Goal: Transaction & Acquisition: Purchase product/service

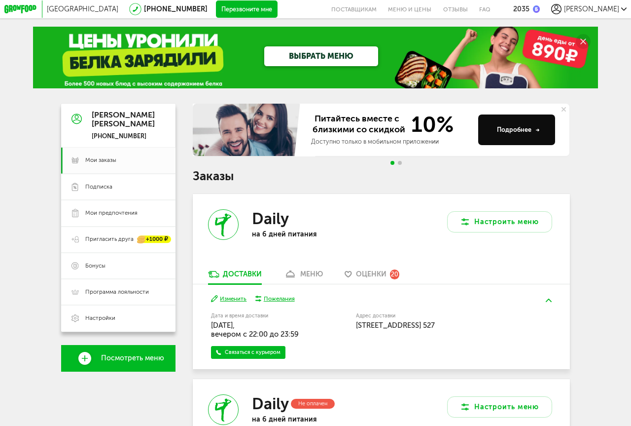
scroll to position [101, 0]
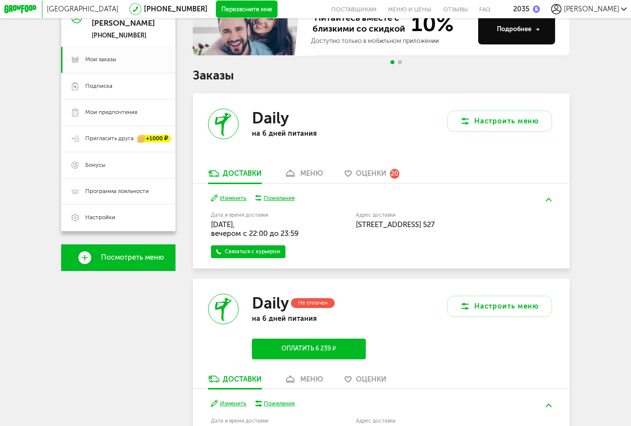
click at [308, 347] on button "Оплатить 6 239 ₽" at bounding box center [309, 348] width 114 height 21
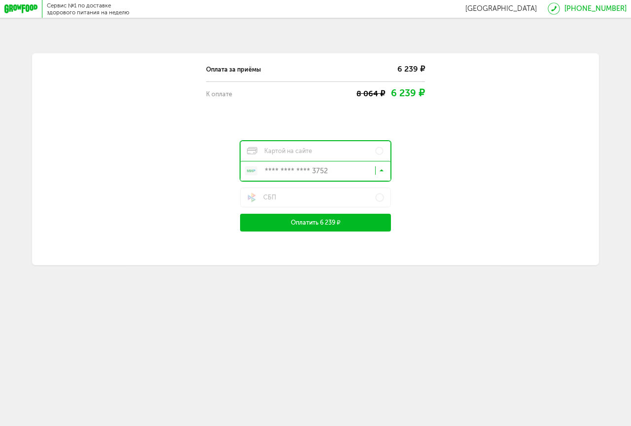
click at [382, 170] on icon at bounding box center [382, 172] width 4 height 9
click at [320, 208] on span "**** **** **** 1326" at bounding box center [324, 209] width 113 height 18
click at [311, 222] on button "Оплатить 6 239 ₽" at bounding box center [315, 223] width 151 height 18
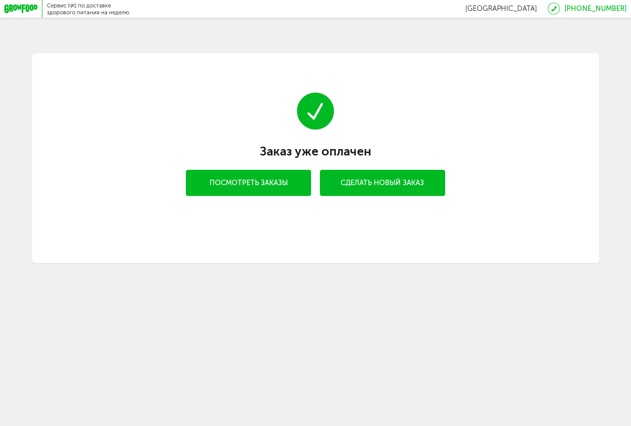
click at [252, 183] on link "Посмотреть заказы" at bounding box center [248, 183] width 125 height 26
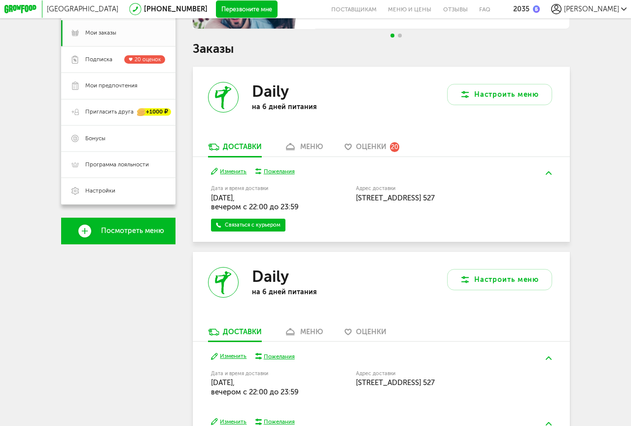
scroll to position [151, 0]
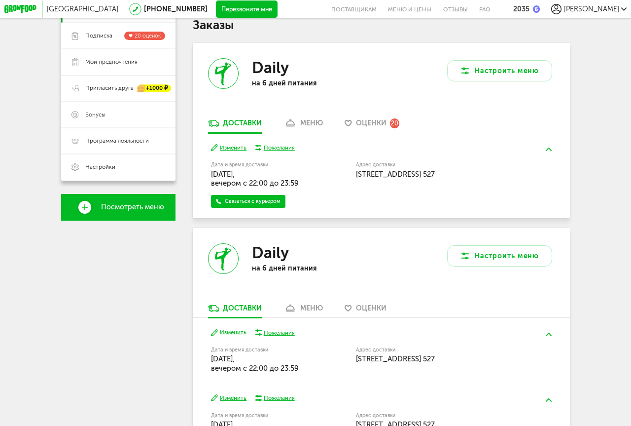
click at [232, 333] on button "Изменить" at bounding box center [229, 332] width 36 height 8
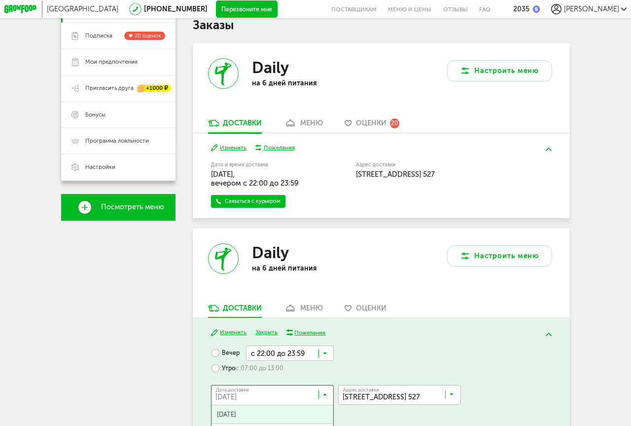
click at [324, 394] on icon at bounding box center [325, 396] width 4 height 9
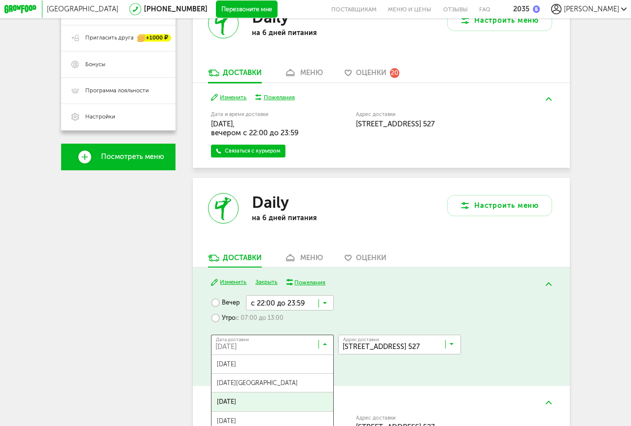
scroll to position [44, 0]
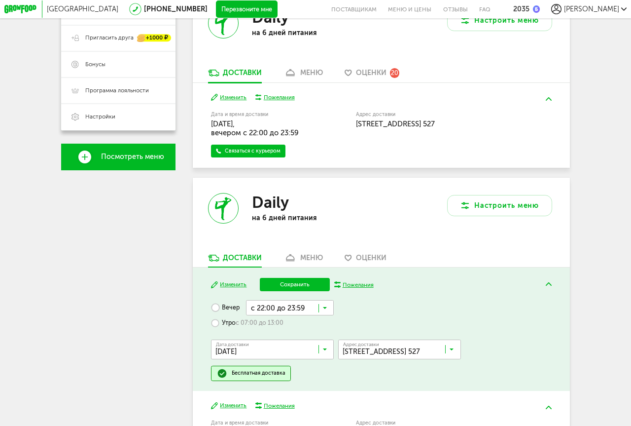
click at [307, 394] on span "[DATE]" at bounding box center [273, 400] width 122 height 18
click at [299, 283] on button "Сохранить" at bounding box center [295, 284] width 70 height 13
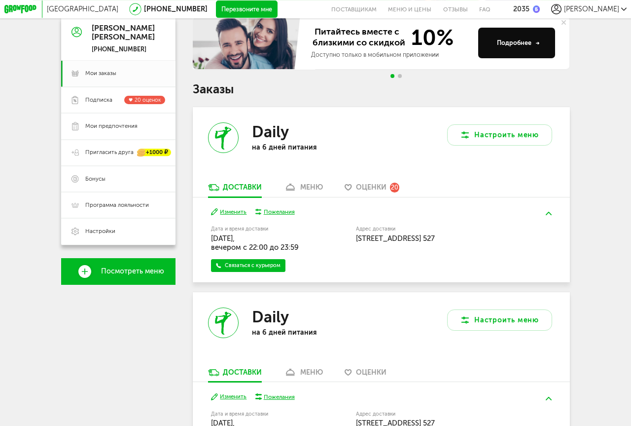
scroll to position [83, 0]
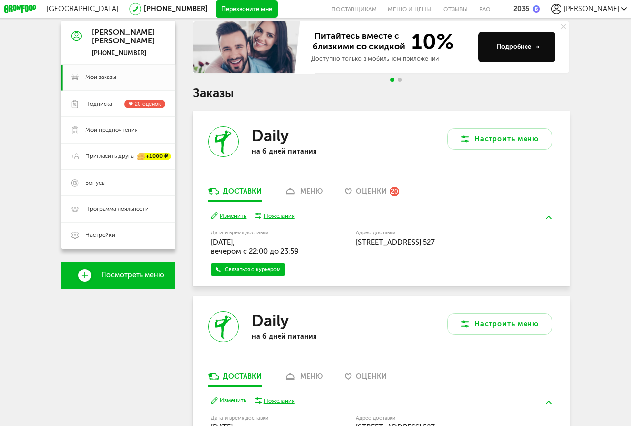
click at [368, 189] on span "Оценки" at bounding box center [371, 191] width 31 height 8
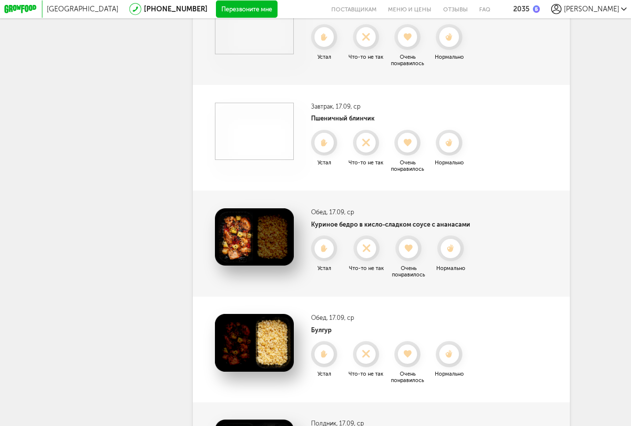
scroll to position [1520, 0]
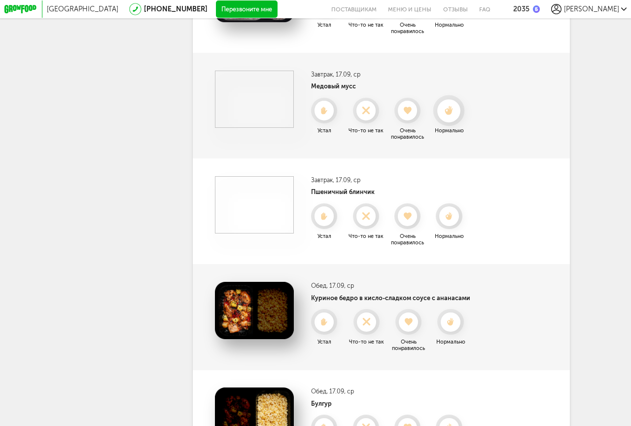
click at [449, 110] on use at bounding box center [449, 110] width 8 height 9
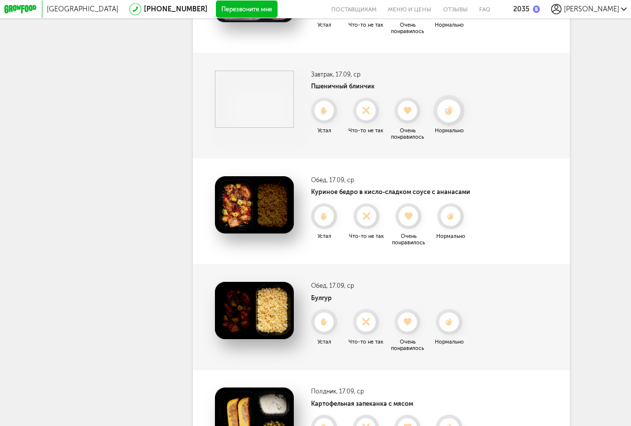
click at [453, 112] on icon at bounding box center [449, 110] width 23 height 9
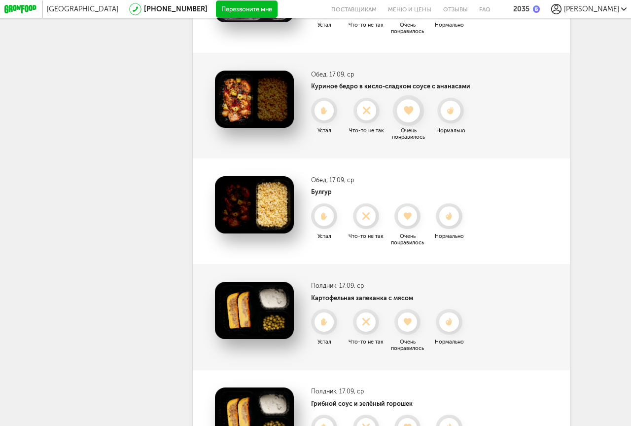
click at [407, 113] on use at bounding box center [408, 110] width 9 height 9
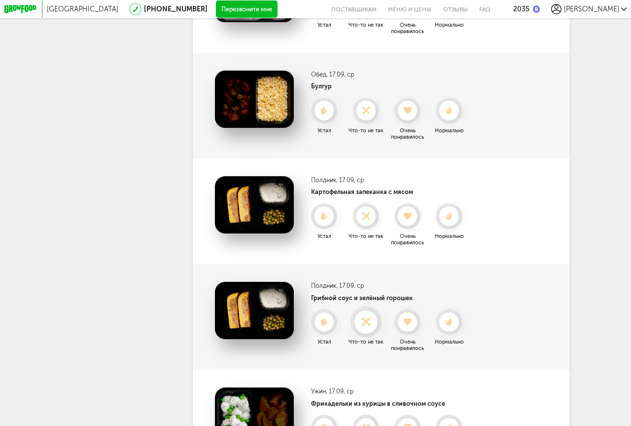
click at [369, 324] on use at bounding box center [366, 321] width 17 height 17
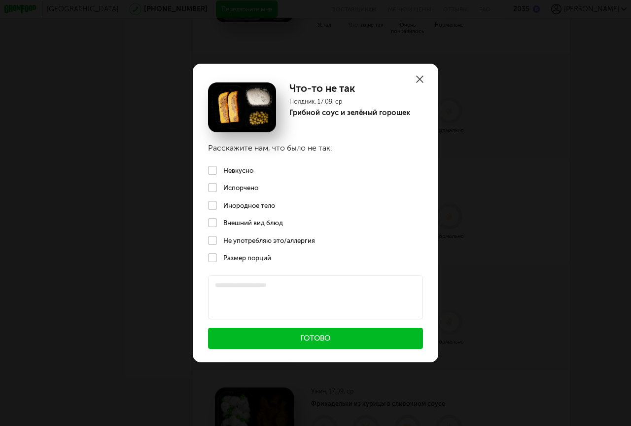
click at [423, 77] on use at bounding box center [419, 78] width 7 height 7
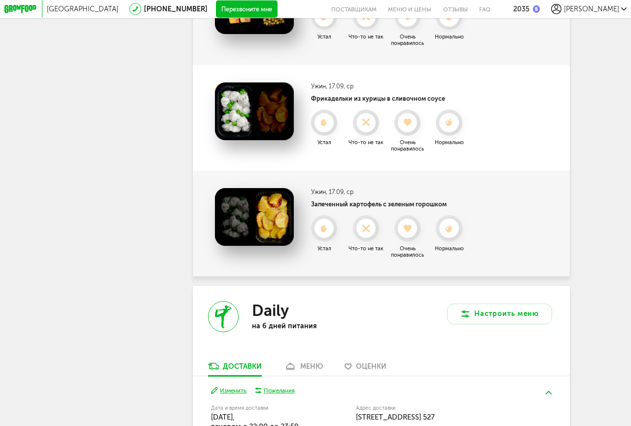
scroll to position [1806, 0]
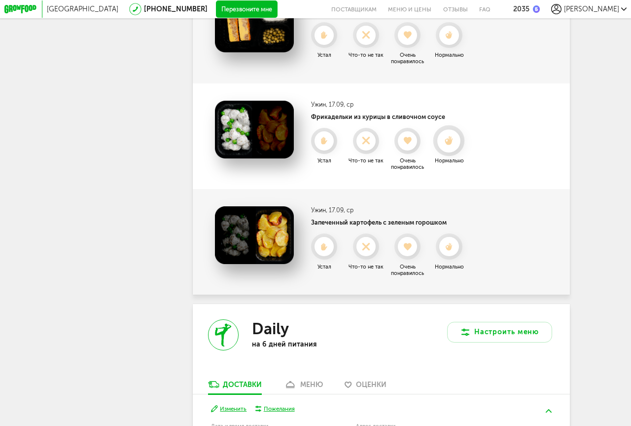
click at [453, 145] on icon at bounding box center [449, 140] width 23 height 9
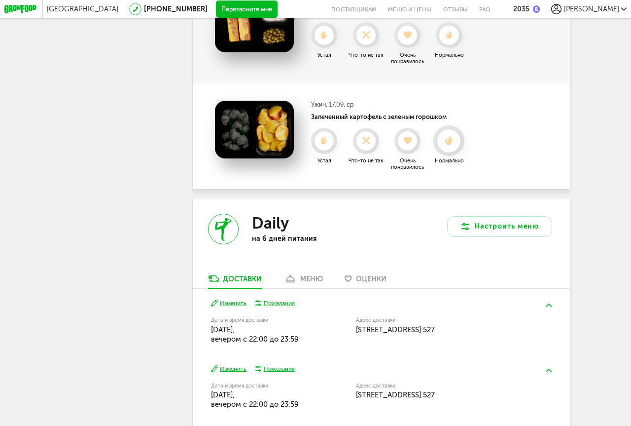
click at [450, 143] on use at bounding box center [449, 140] width 8 height 9
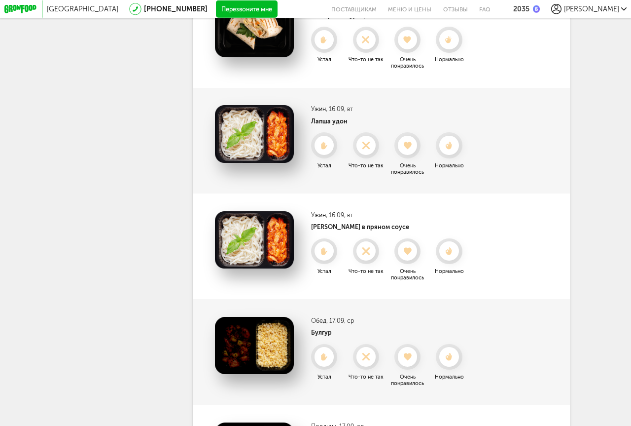
scroll to position [1252, 0]
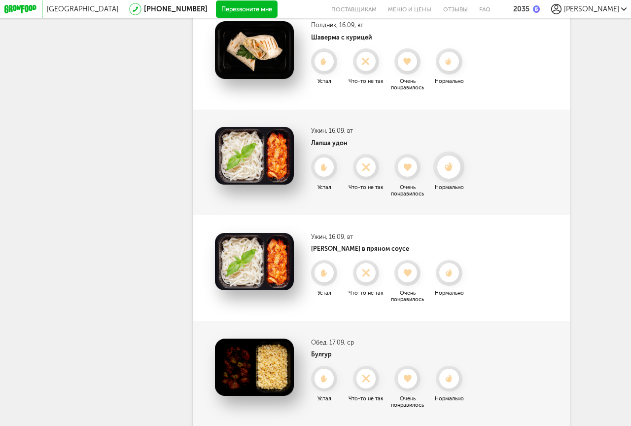
click at [451, 168] on use at bounding box center [449, 166] width 8 height 9
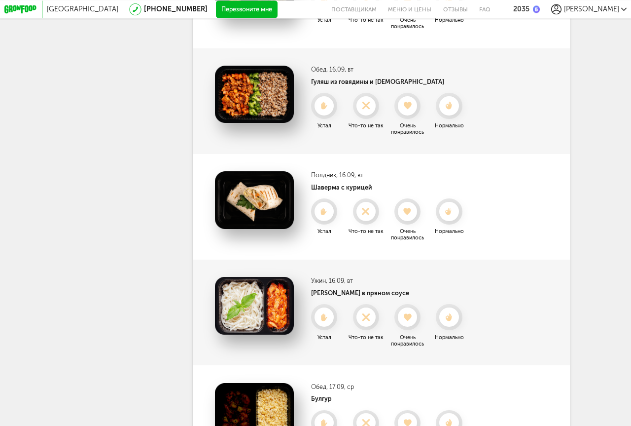
scroll to position [1101, 0]
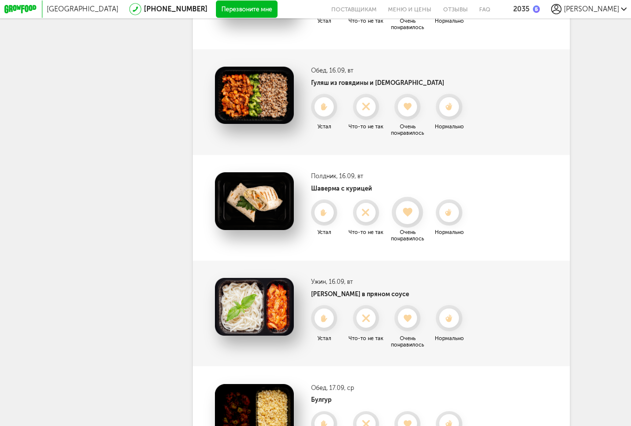
click at [408, 212] on use at bounding box center [407, 212] width 9 height 9
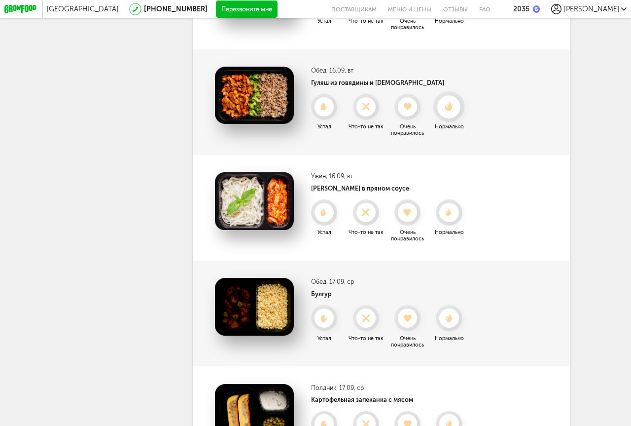
click at [450, 110] on use at bounding box center [449, 106] width 8 height 9
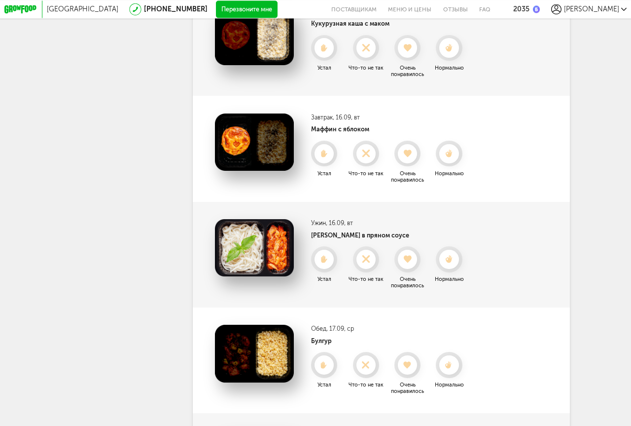
scroll to position [899, 0]
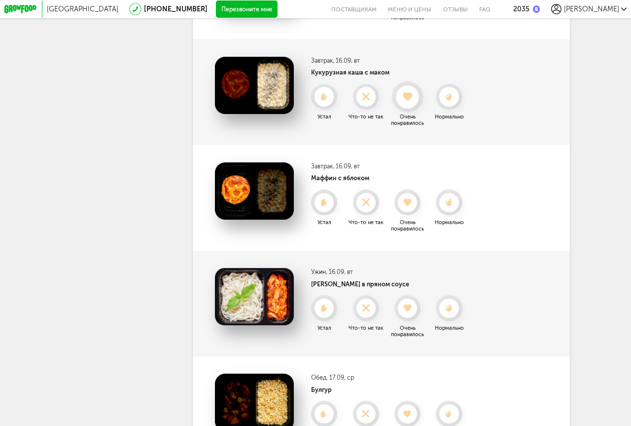
click at [409, 99] on use at bounding box center [407, 96] width 9 height 9
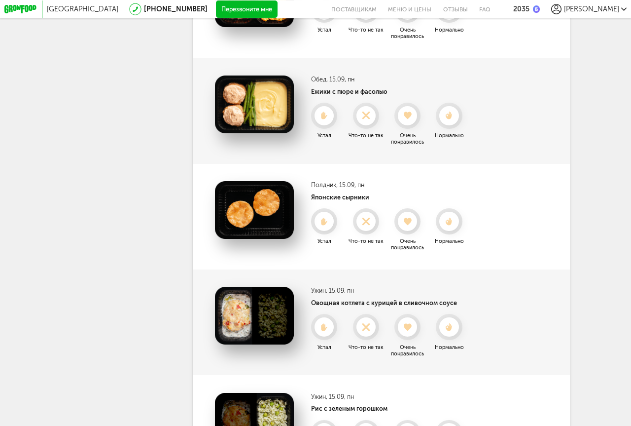
scroll to position [446, 0]
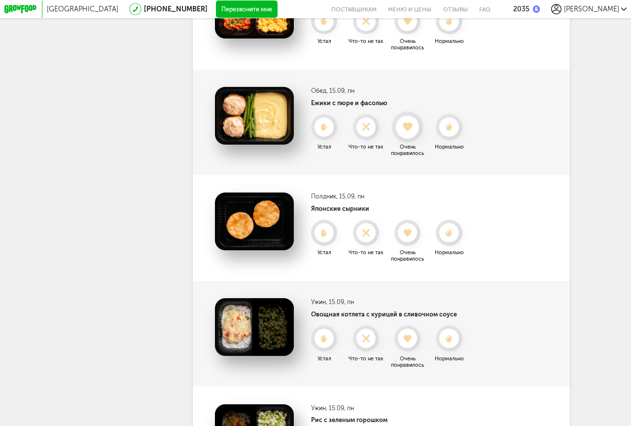
click at [410, 124] on use at bounding box center [407, 126] width 9 height 9
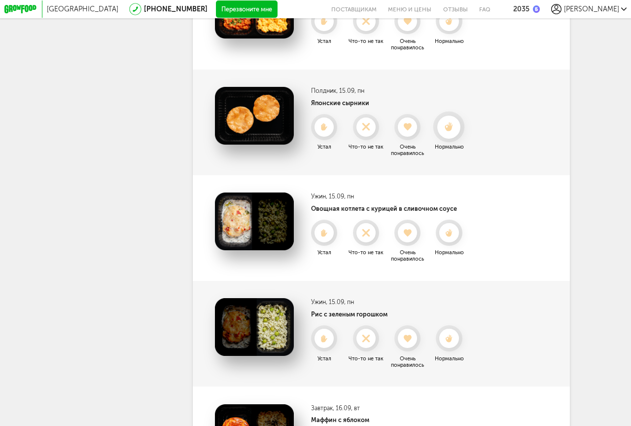
click at [448, 131] on use at bounding box center [449, 126] width 8 height 9
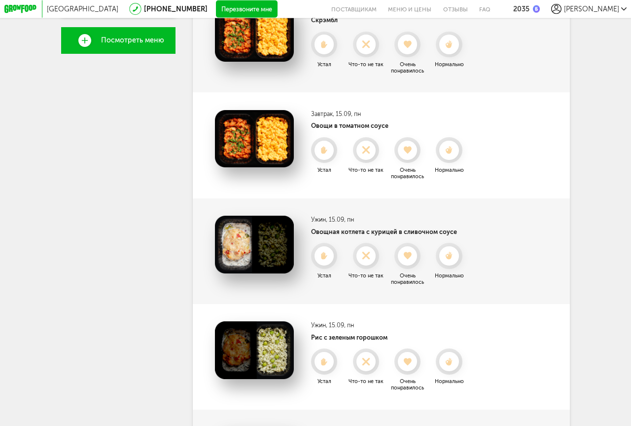
scroll to position [296, 0]
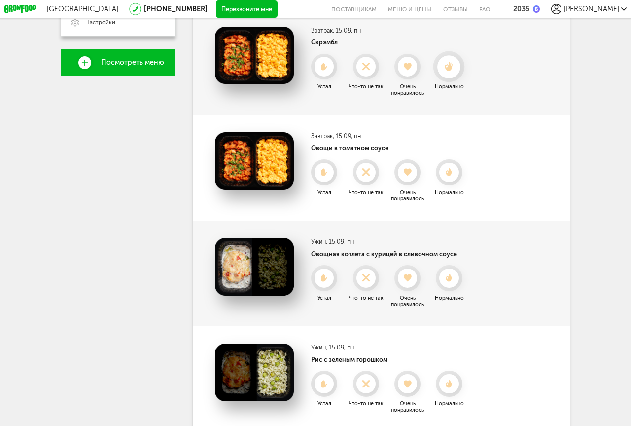
click at [452, 67] on use at bounding box center [449, 66] width 8 height 9
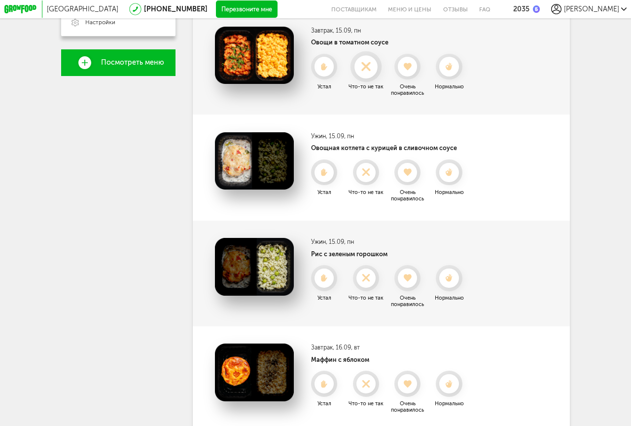
click at [370, 71] on use at bounding box center [366, 66] width 17 height 17
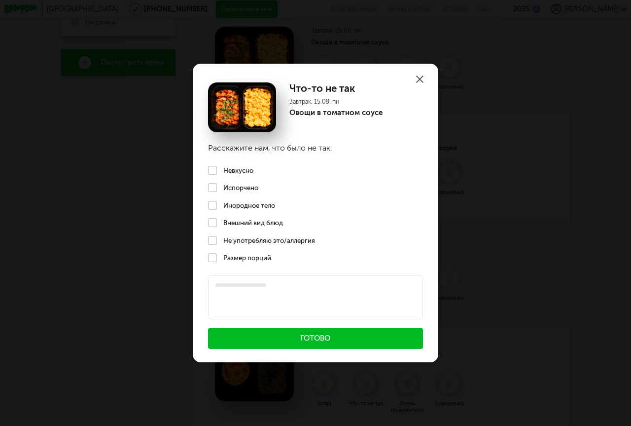
click at [212, 168] on label "Невкусно" at bounding box center [316, 170] width 246 height 18
click at [311, 342] on button "Готово" at bounding box center [315, 338] width 215 height 21
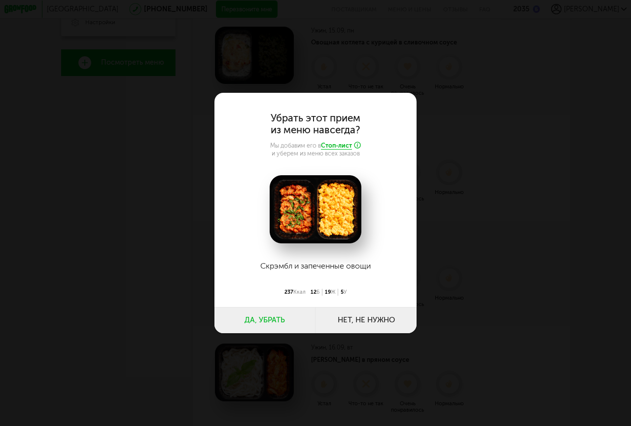
click at [378, 322] on button "Нет, не нужно" at bounding box center [366, 320] width 101 height 26
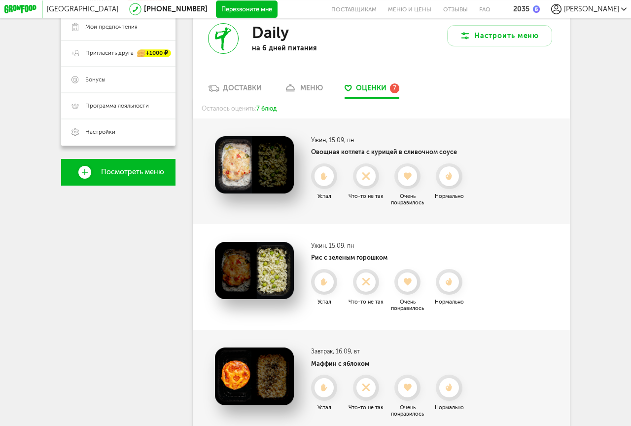
scroll to position [145, 0]
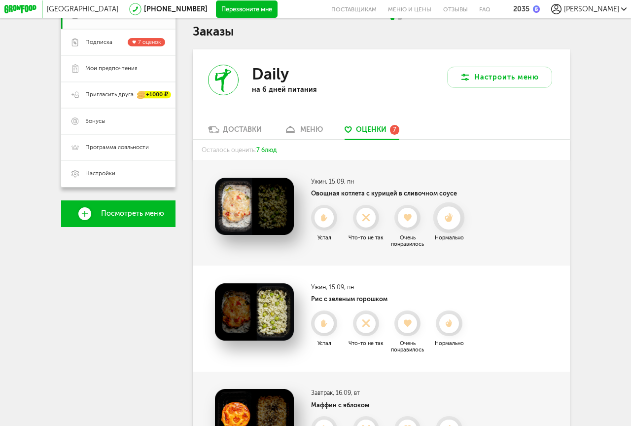
click at [450, 219] on use at bounding box center [449, 217] width 8 height 9
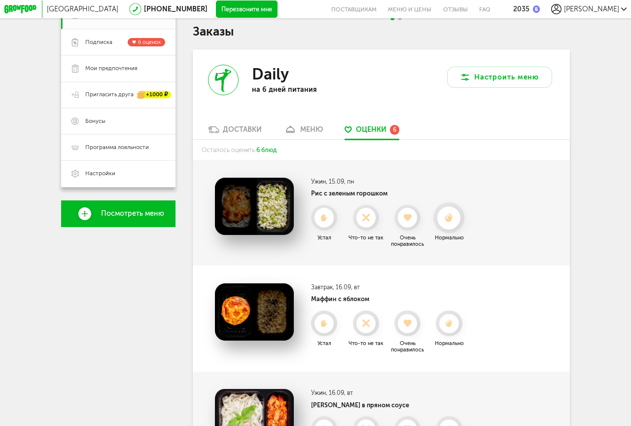
click at [448, 219] on use at bounding box center [449, 217] width 8 height 9
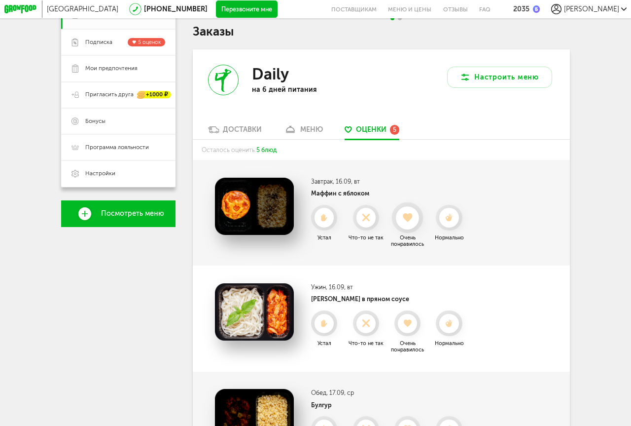
click at [407, 217] on use at bounding box center [407, 217] width 9 height 9
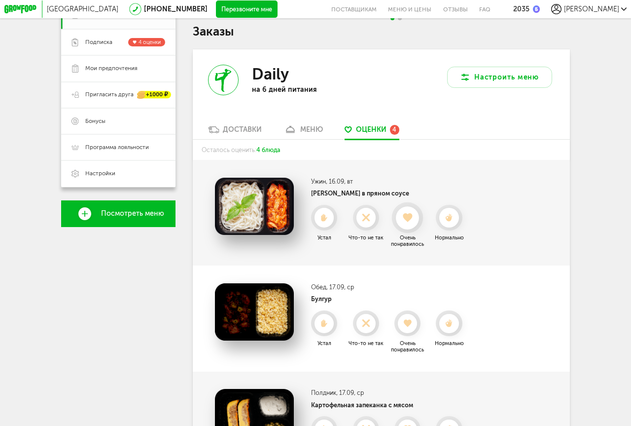
click at [408, 217] on use at bounding box center [407, 217] width 9 height 9
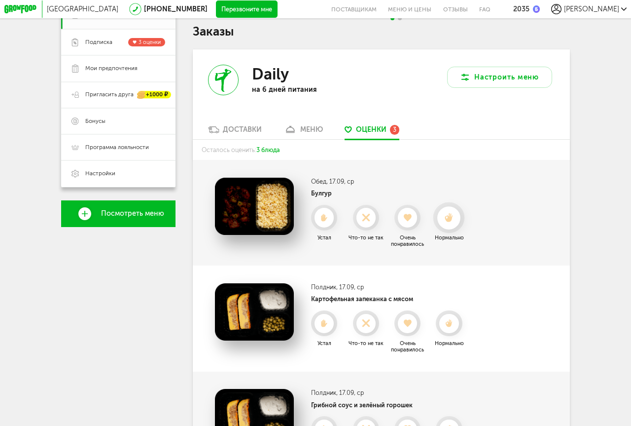
click at [452, 217] on use at bounding box center [449, 217] width 8 height 9
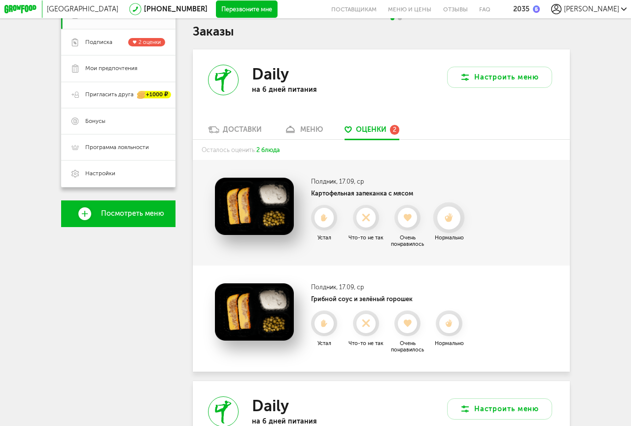
click at [451, 218] on use at bounding box center [449, 217] width 8 height 9
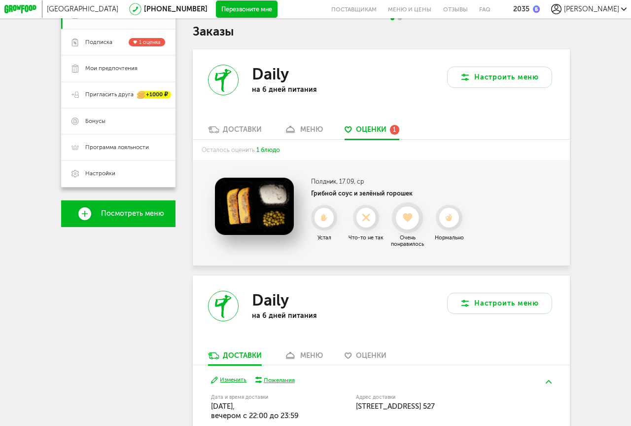
click at [409, 220] on use at bounding box center [407, 217] width 9 height 9
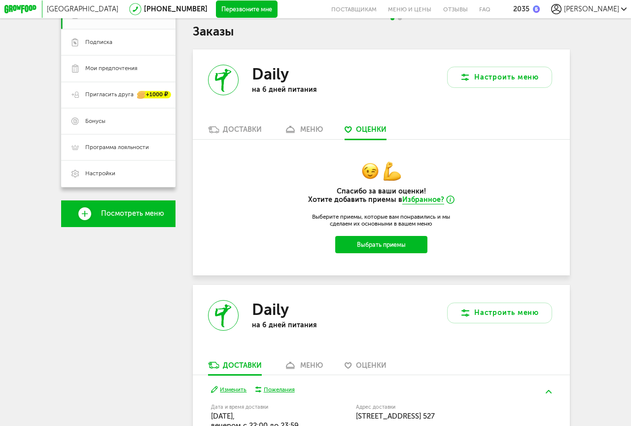
click at [510, 235] on div "Спасибо за ваши оценки! Хотите добавить приемы в Избранное? Выберите приемы, ко…" at bounding box center [381, 208] width 377 height 136
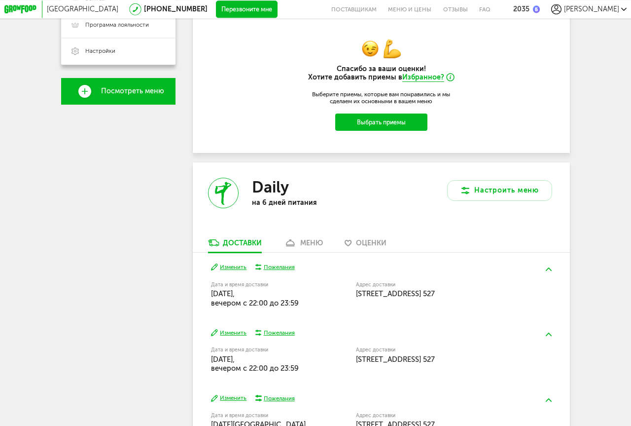
scroll to position [335, 0]
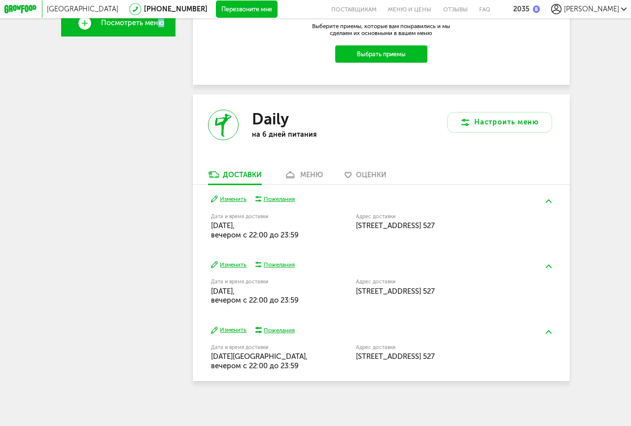
drag, startPoint x: 160, startPoint y: 138, endPoint x: 155, endPoint y: 134, distance: 6.3
click at [158, 136] on div "[PERSON_NAME] [PHONE_NUMBER] Мои заказы Подписка Мои предпочтения Пригласить др…" at bounding box center [118, 80] width 114 height 622
